Goal: Obtain resource: Obtain resource

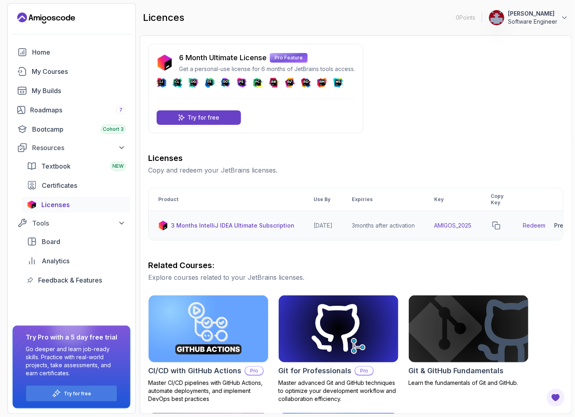
click at [538, 225] on link "Redeem" at bounding box center [534, 226] width 22 height 8
click at [501, 228] on icon "copy-button" at bounding box center [497, 226] width 8 height 8
click at [546, 224] on link "Redeem" at bounding box center [534, 226] width 22 height 8
drag, startPoint x: 82, startPoint y: 20, endPoint x: 23, endPoint y: 19, distance: 59.1
click at [23, 19] on div "0 Points 1 [PERSON_NAME] Software Engineer" at bounding box center [72, 18] width 128 height 13
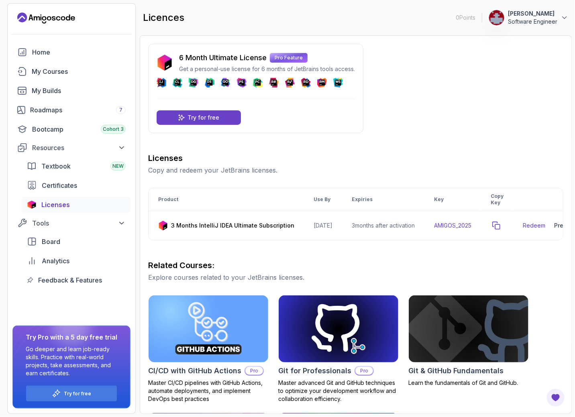
click at [501, 228] on icon "copy-button" at bounding box center [497, 226] width 8 height 8
click at [542, 225] on link "Redeem" at bounding box center [534, 226] width 22 height 8
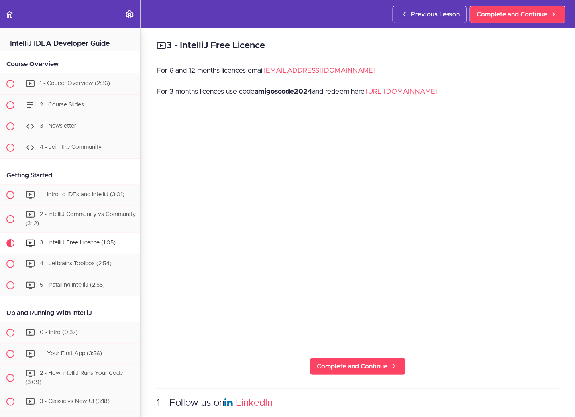
scroll to position [200, 0]
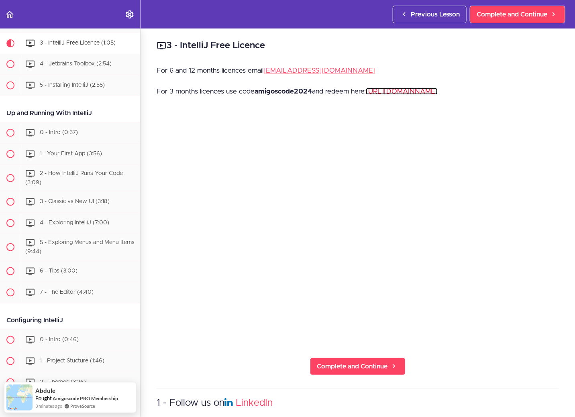
click at [419, 92] on link "https://www.jetbrains.com/store/redeem" at bounding box center [402, 91] width 72 height 7
